Goal: Information Seeking & Learning: Find specific fact

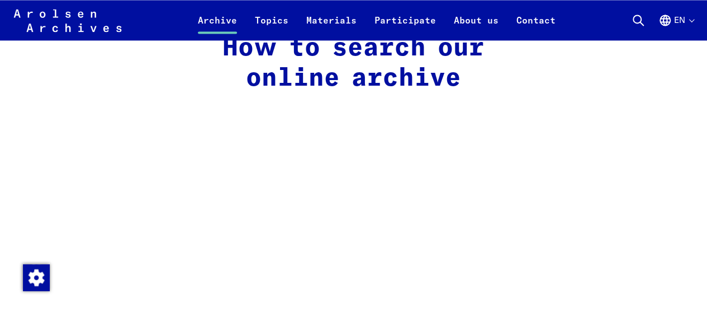
scroll to position [672, 0]
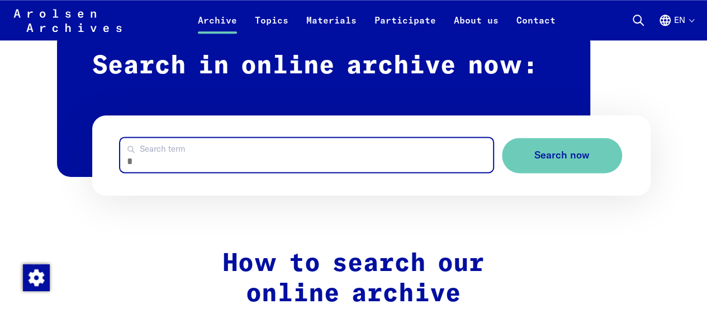
click at [193, 145] on input "Search term" at bounding box center [306, 155] width 373 height 34
type input "**********"
click at [502, 138] on button "Search now" at bounding box center [562, 155] width 120 height 35
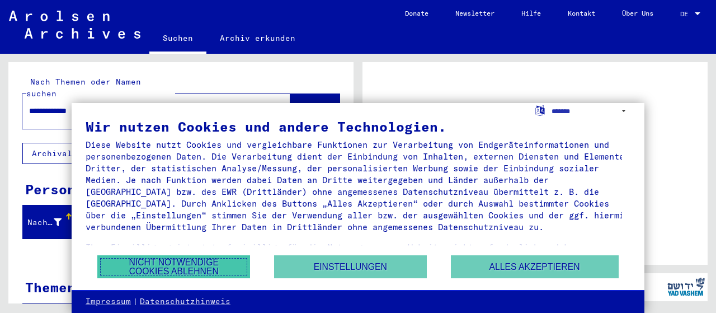
click at [176, 263] on button "Nicht notwendige Cookies ablehnen" at bounding box center [173, 266] width 153 height 23
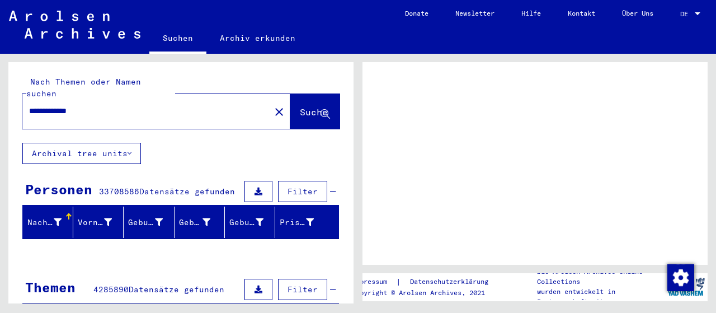
drag, startPoint x: 59, startPoint y: 103, endPoint x: 11, endPoint y: 97, distance: 48.5
click at [11, 97] on div "**********" at bounding box center [180, 102] width 345 height 81
type input "*******"
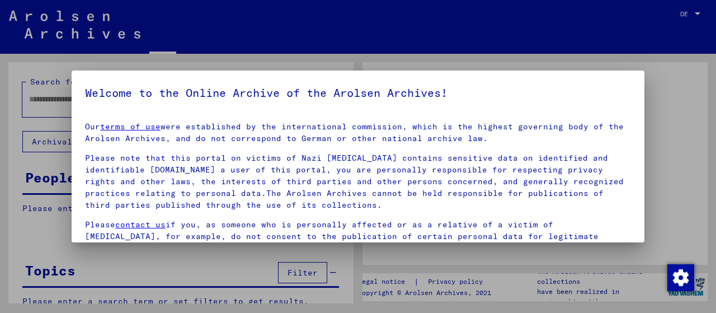
type input "**********"
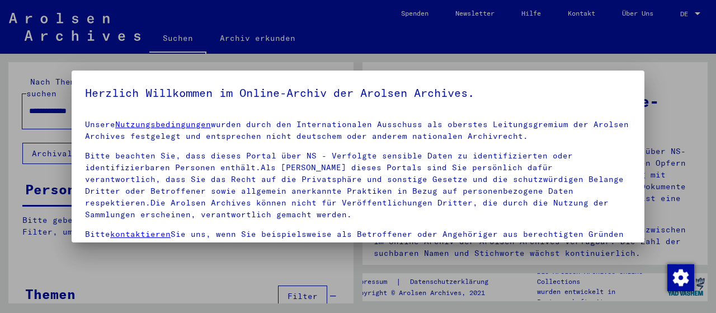
scroll to position [102, 0]
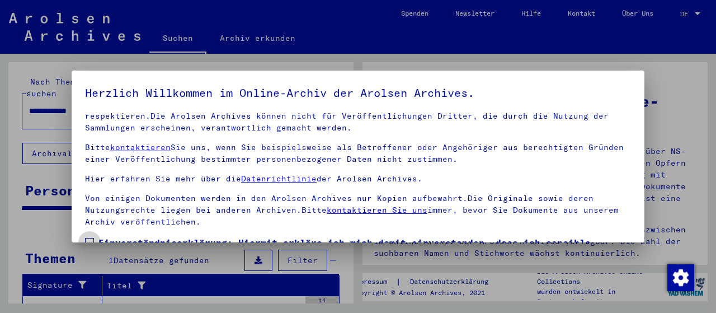
click at [88, 238] on span at bounding box center [89, 242] width 9 height 9
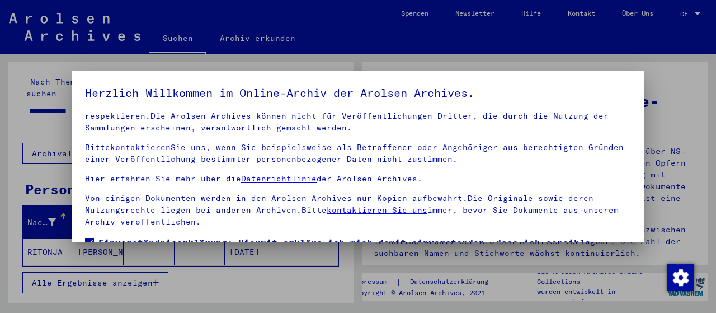
scroll to position [87, 0]
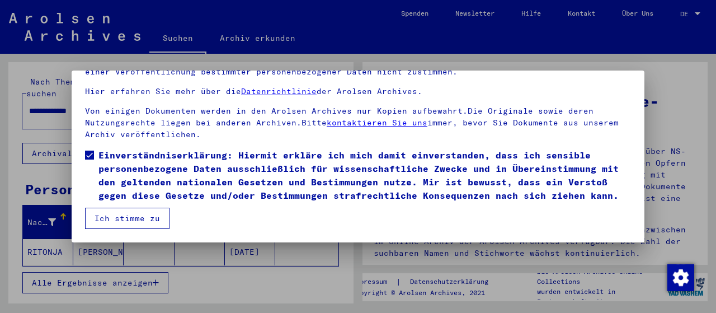
click at [126, 217] on button "Ich stimme zu" at bounding box center [127, 217] width 84 height 21
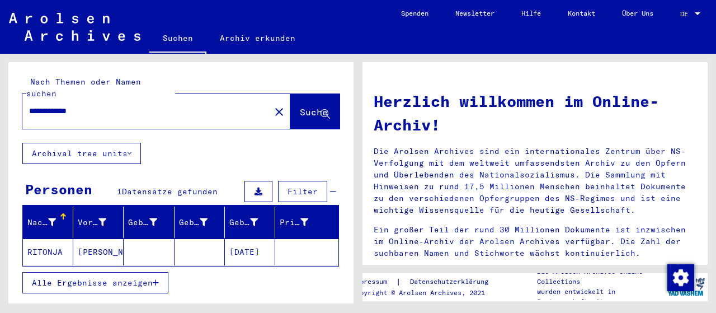
click at [174, 240] on mat-cell at bounding box center [199, 251] width 50 height 27
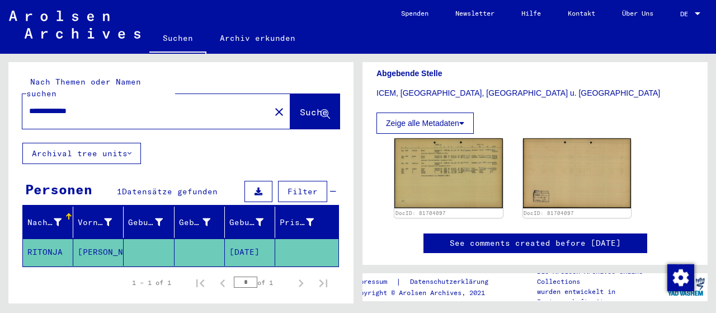
scroll to position [330, 0]
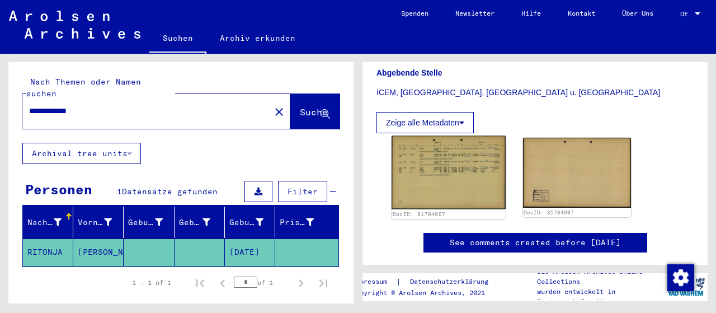
click at [450, 167] on img at bounding box center [447, 172] width 113 height 73
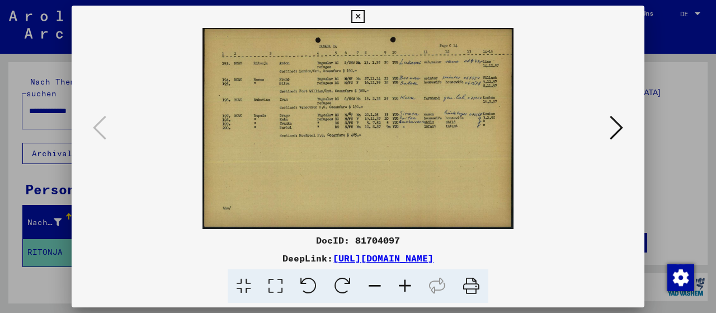
click at [692, 124] on div at bounding box center [358, 156] width 716 height 313
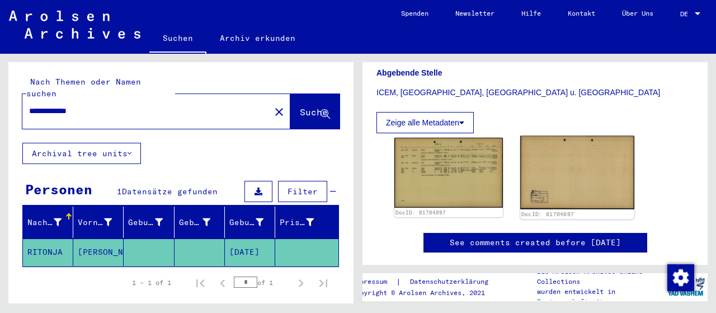
click at [557, 155] on img at bounding box center [576, 172] width 113 height 73
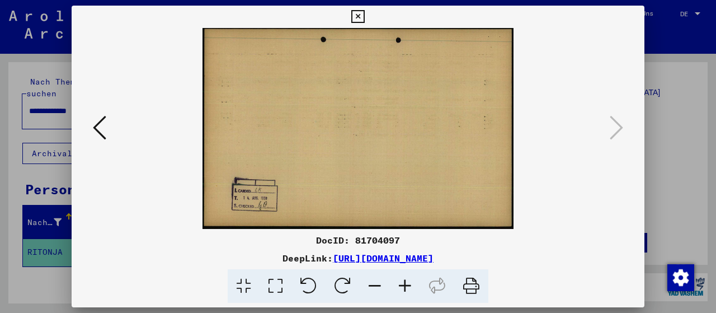
click at [706, 117] on div at bounding box center [358, 156] width 716 height 313
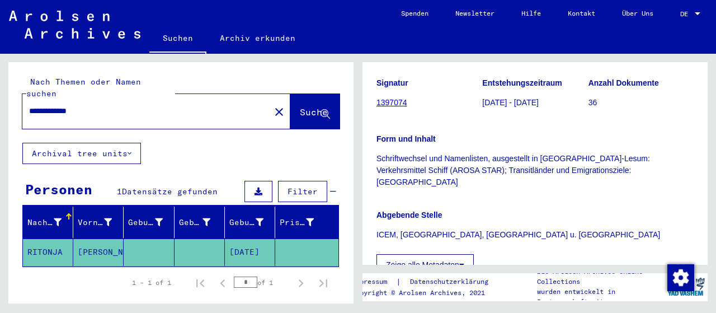
scroll to position [189, 0]
drag, startPoint x: 591, startPoint y: 167, endPoint x: 498, endPoint y: 171, distance: 93.4
click at [498, 171] on p "Schriftwechsel und Namenlisten, ausgestellt in Bremen-Lesum: Verkehrsmittel Sch…" at bounding box center [534, 169] width 317 height 35
drag, startPoint x: 380, startPoint y: 170, endPoint x: 432, endPoint y: 173, distance: 51.5
click at [432, 173] on p "Schriftwechsel und Namenlisten, ausgestellt in Bremen-Lesum: Verkehrsmittel Sch…" at bounding box center [534, 169] width 317 height 35
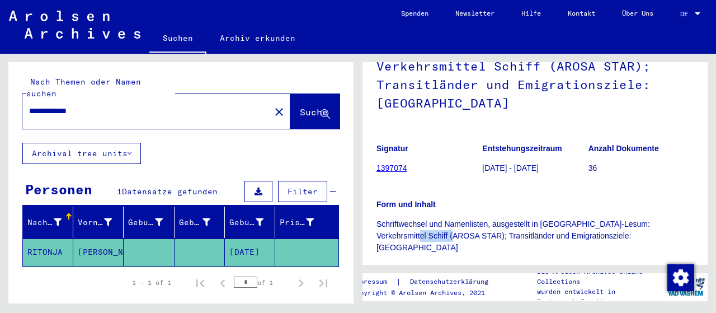
scroll to position [119, 0]
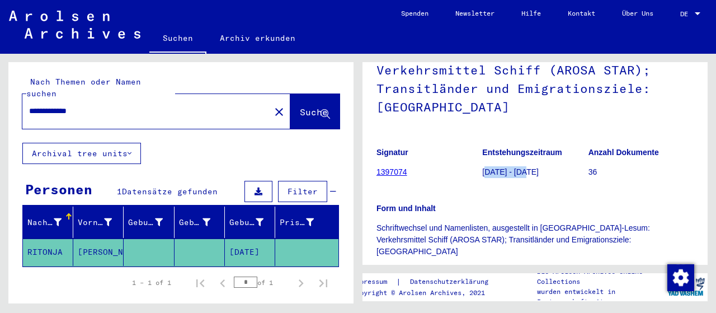
drag, startPoint x: 484, startPoint y: 169, endPoint x: 523, endPoint y: 172, distance: 39.8
click at [523, 172] on p "1958-06-04 - 1958-06-04" at bounding box center [534, 172] width 105 height 12
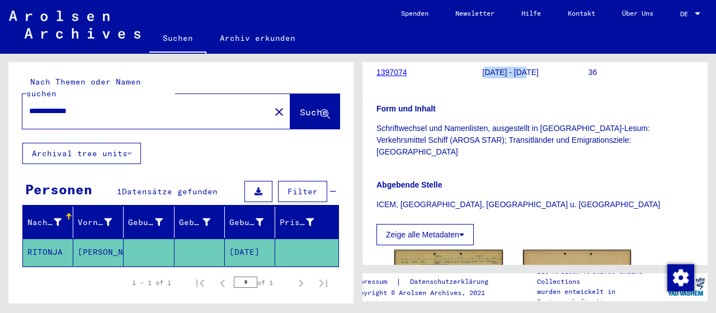
scroll to position [319, 0]
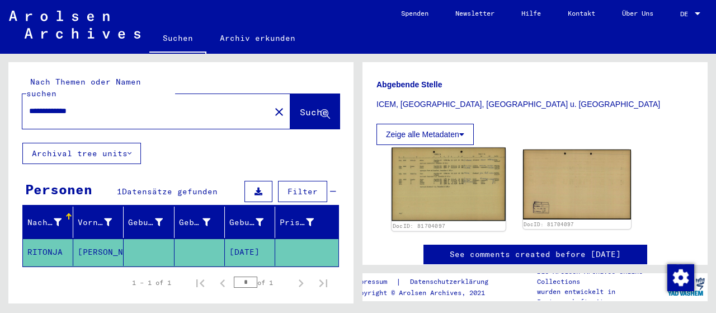
click at [453, 169] on img at bounding box center [447, 184] width 113 height 73
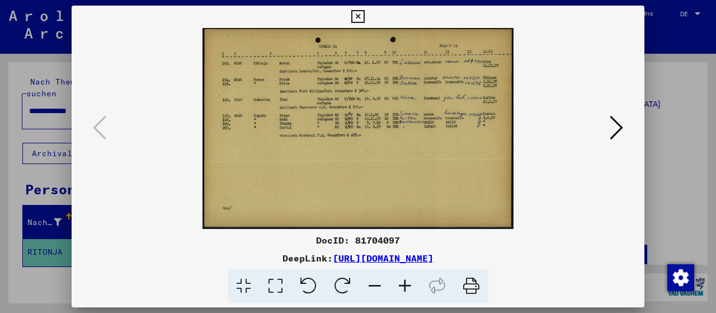
click at [684, 116] on div at bounding box center [358, 156] width 716 height 313
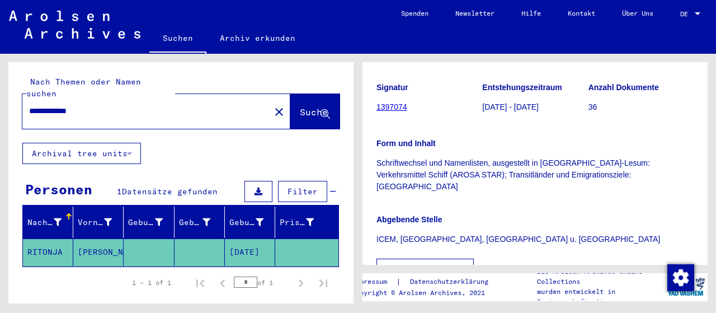
scroll to position [184, 0]
